Goal: Answer question/provide support: Answer question/provide support

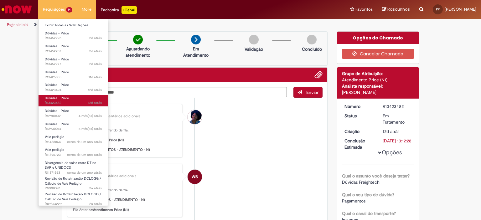
click at [62, 99] on span "Dúvidas - Price" at bounding box center [57, 98] width 24 height 5
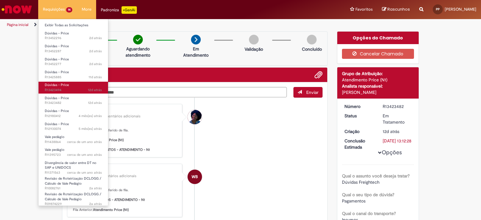
click at [66, 90] on span "12d atrás 12 dias atrás R13423494" at bounding box center [73, 90] width 57 height 5
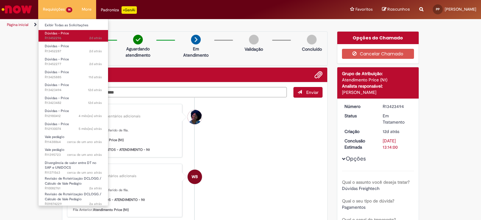
click at [64, 35] on span "Dúvidas - Price" at bounding box center [57, 33] width 24 height 5
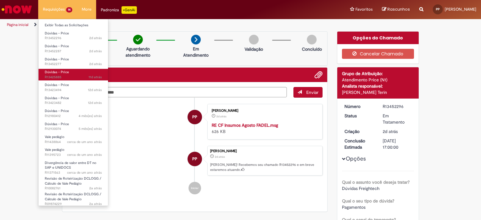
click at [76, 77] on span "11d atrás 11 dias atrás R13425885" at bounding box center [73, 77] width 57 height 5
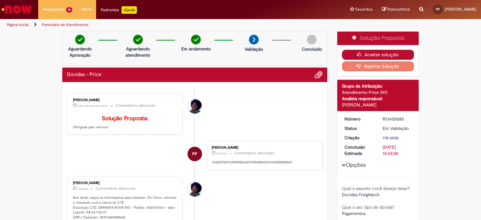
click at [384, 56] on button "Aceitar solução" at bounding box center [378, 55] width 72 height 10
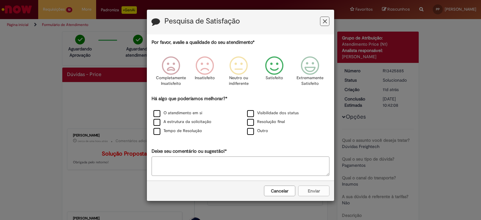
click at [275, 74] on icon "Feedback" at bounding box center [274, 65] width 23 height 19
click at [315, 193] on div "Cancelar Enviar" at bounding box center [240, 191] width 187 height 20
click at [266, 173] on textarea "Deixe seu comentário ou sugestão!*" at bounding box center [241, 166] width 178 height 19
type textarea "***"
click at [262, 131] on label "Outro" at bounding box center [257, 131] width 21 height 6
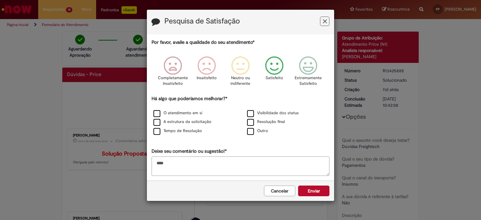
click at [304, 188] on button "Enviar" at bounding box center [313, 191] width 31 height 11
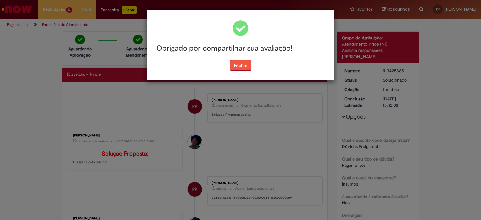
click at [248, 63] on button "Fechar" at bounding box center [241, 65] width 22 height 11
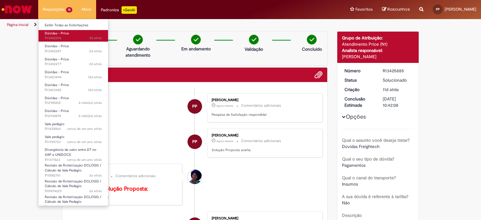
click at [58, 39] on span "2d atrás 2 dias atrás R13452296" at bounding box center [73, 38] width 57 height 5
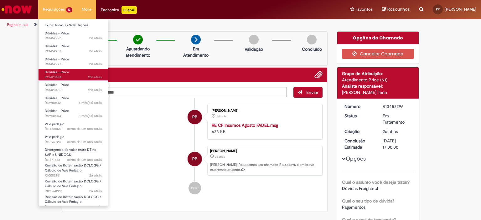
click at [68, 74] on link "Dúvidas - Price 12d atrás 12 dias atrás R13423494" at bounding box center [73, 75] width 69 height 12
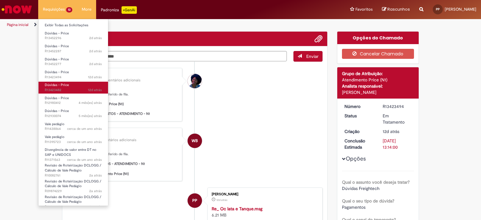
click at [68, 84] on span "Dúvidas - Price" at bounding box center [57, 85] width 24 height 5
